Goal: Task Accomplishment & Management: Use online tool/utility

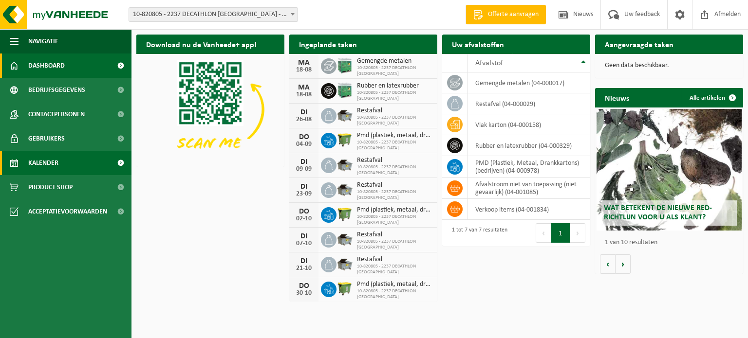
click at [81, 153] on link "Kalender" at bounding box center [65, 163] width 131 height 24
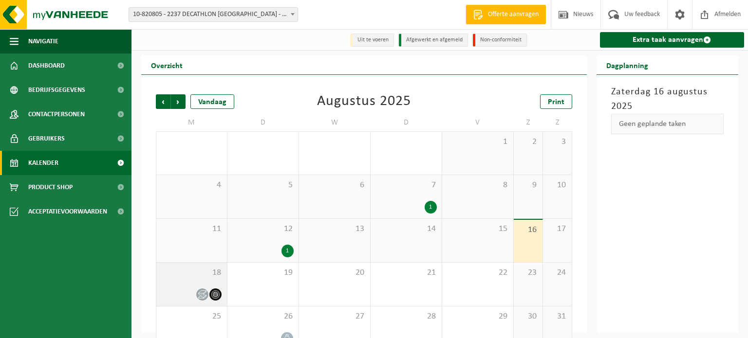
click at [203, 293] on icon at bounding box center [202, 295] width 8 height 8
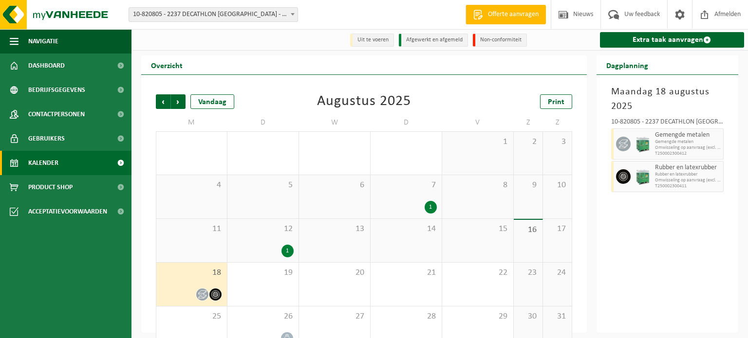
click at [477, 69] on div "Overzicht" at bounding box center [363, 64] width 445 height 19
click at [701, 41] on link "Extra taak aanvragen" at bounding box center [672, 40] width 145 height 16
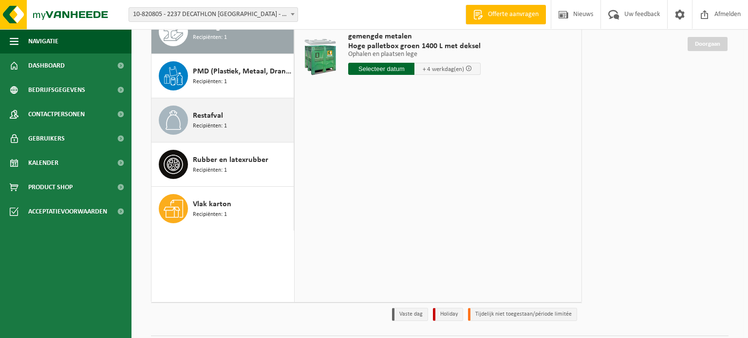
scroll to position [136, 0]
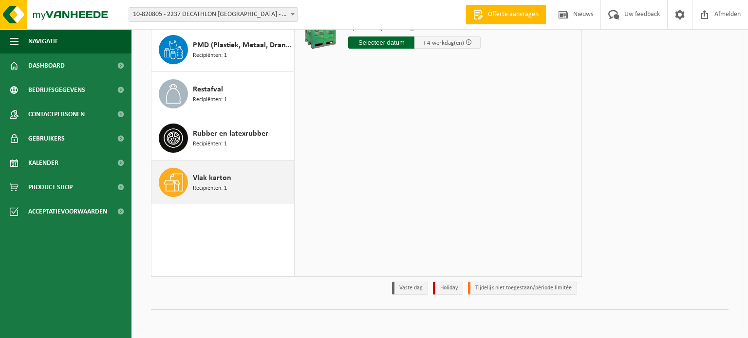
click at [234, 188] on div "Vlak karton Recipiënten: 1" at bounding box center [242, 182] width 98 height 29
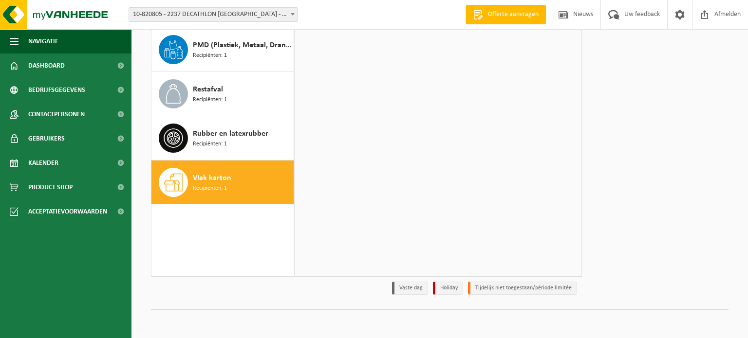
scroll to position [0, 0]
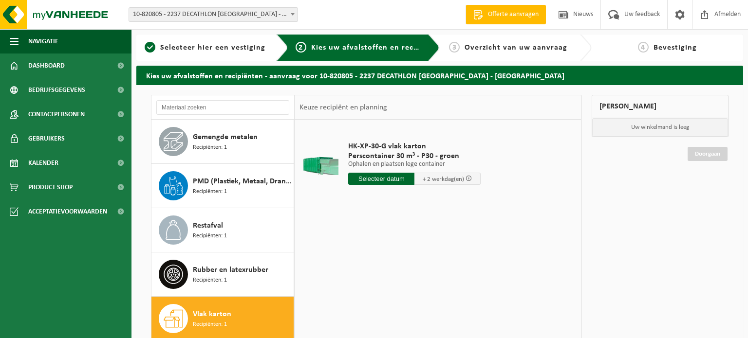
click at [389, 181] on input "text" at bounding box center [381, 179] width 66 height 12
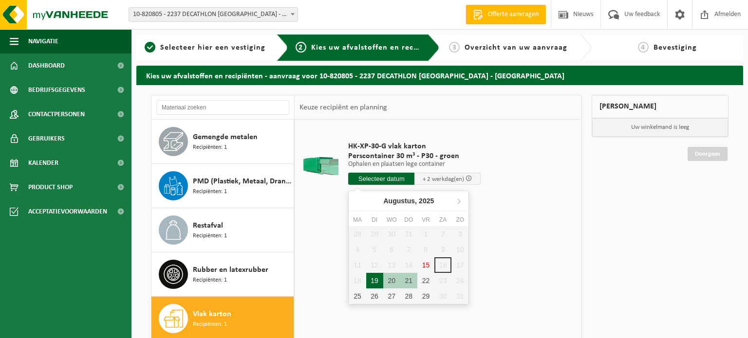
click at [373, 279] on div "19" at bounding box center [374, 281] width 17 height 16
type input "Van 2025-08-19"
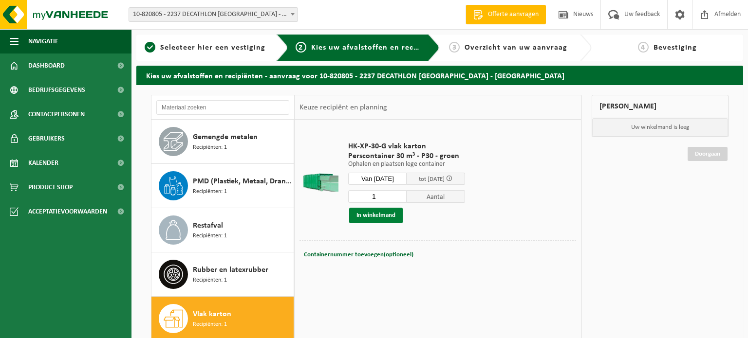
click at [401, 216] on button "In winkelmand" at bounding box center [376, 216] width 54 height 16
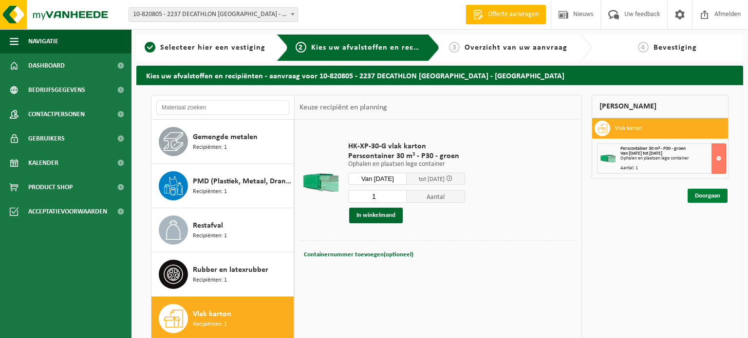
click at [716, 196] on link "Doorgaan" at bounding box center [707, 196] width 40 height 14
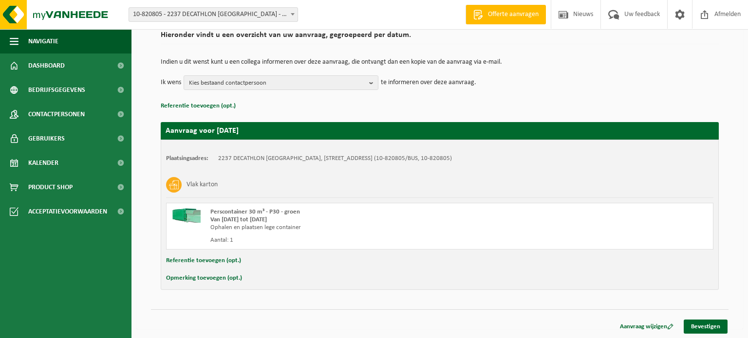
scroll to position [76, 0]
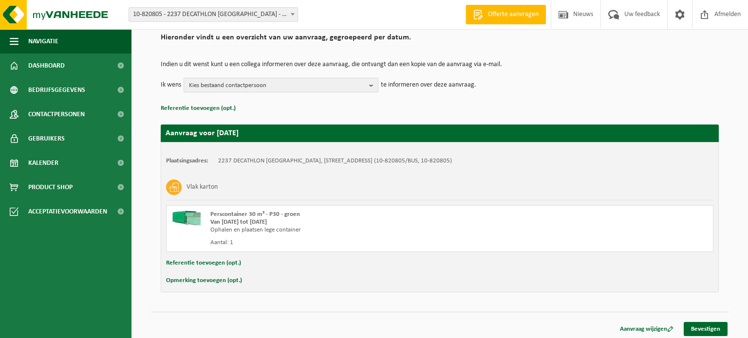
click at [345, 83] on span "Kies bestaand contactpersoon" at bounding box center [277, 85] width 176 height 15
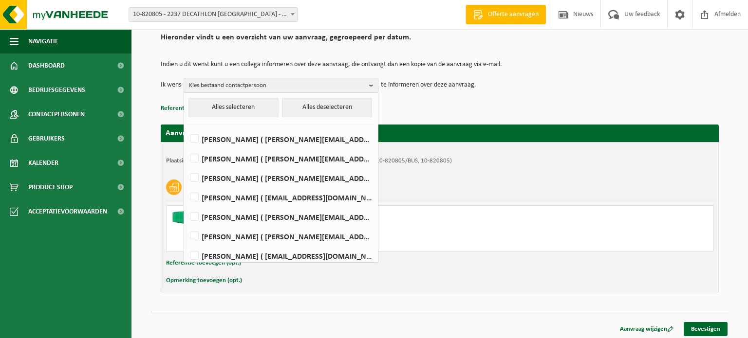
click at [345, 83] on span "Kies bestaand contactpersoon" at bounding box center [277, 85] width 176 height 15
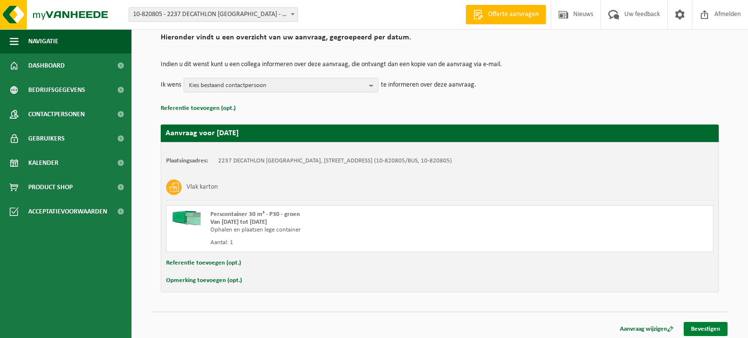
click at [705, 324] on link "Bevestigen" at bounding box center [705, 329] width 44 height 14
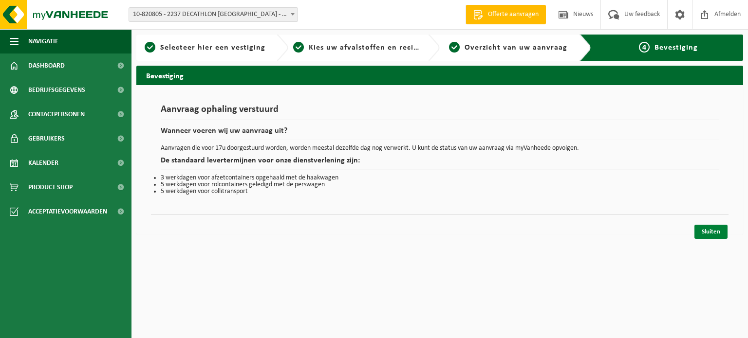
click at [711, 235] on link "Sluiten" at bounding box center [710, 232] width 33 height 14
